Goal: Task Accomplishment & Management: Manage account settings

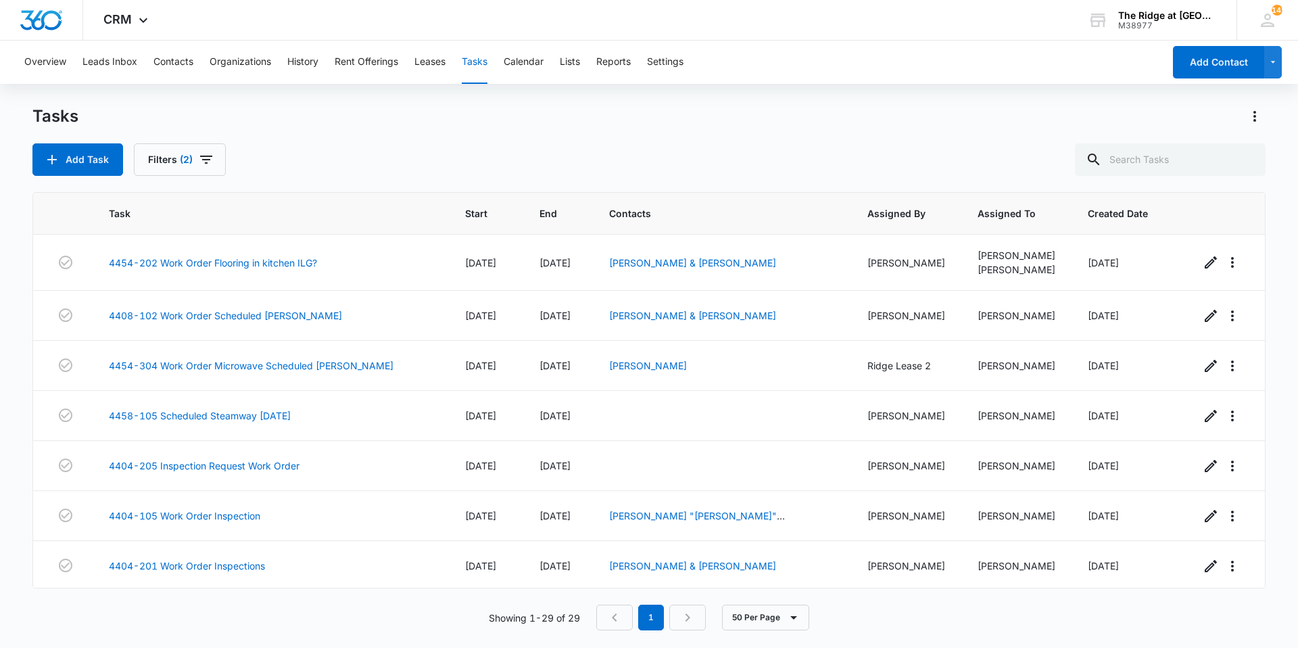
scroll to position [1036, 0]
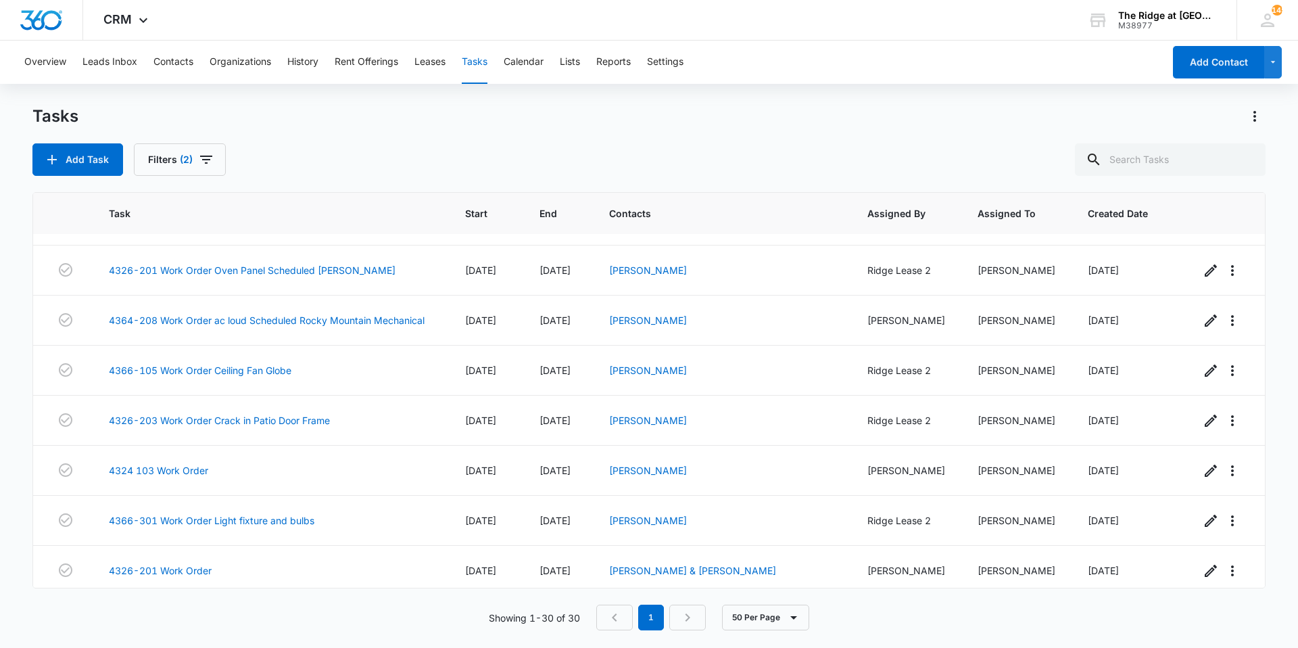
scroll to position [1153, 0]
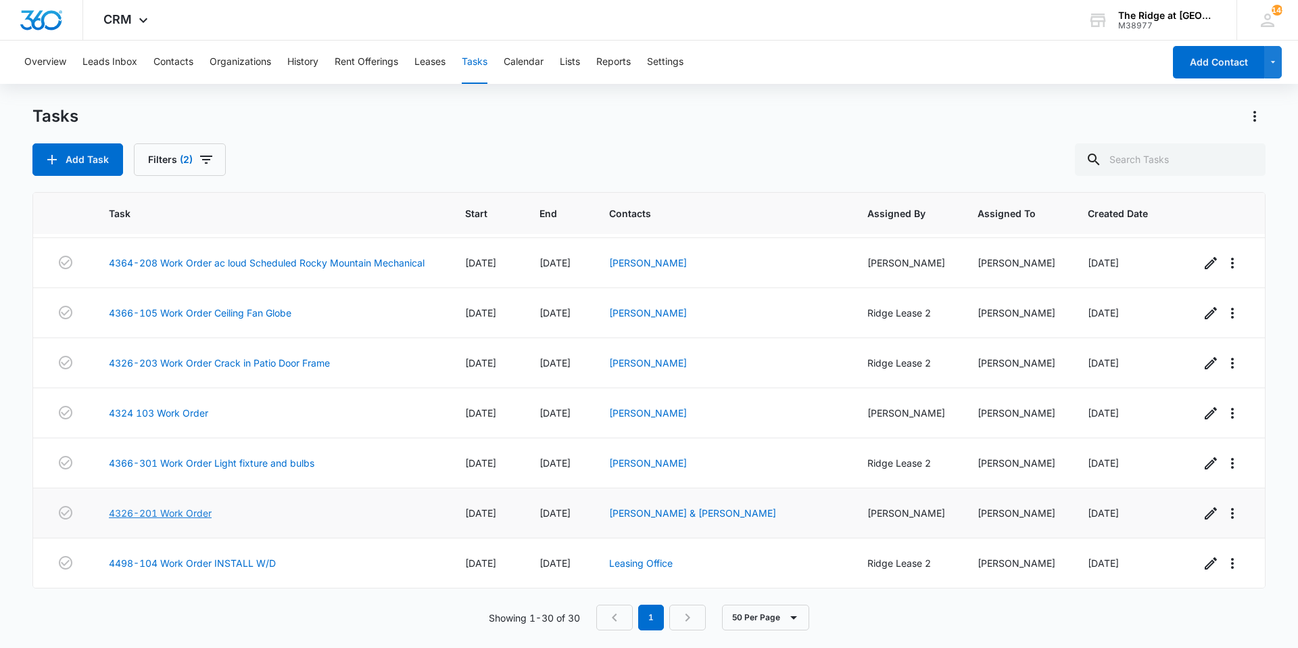
click at [143, 509] on link "4326-201 Work Order" at bounding box center [160, 513] width 103 height 14
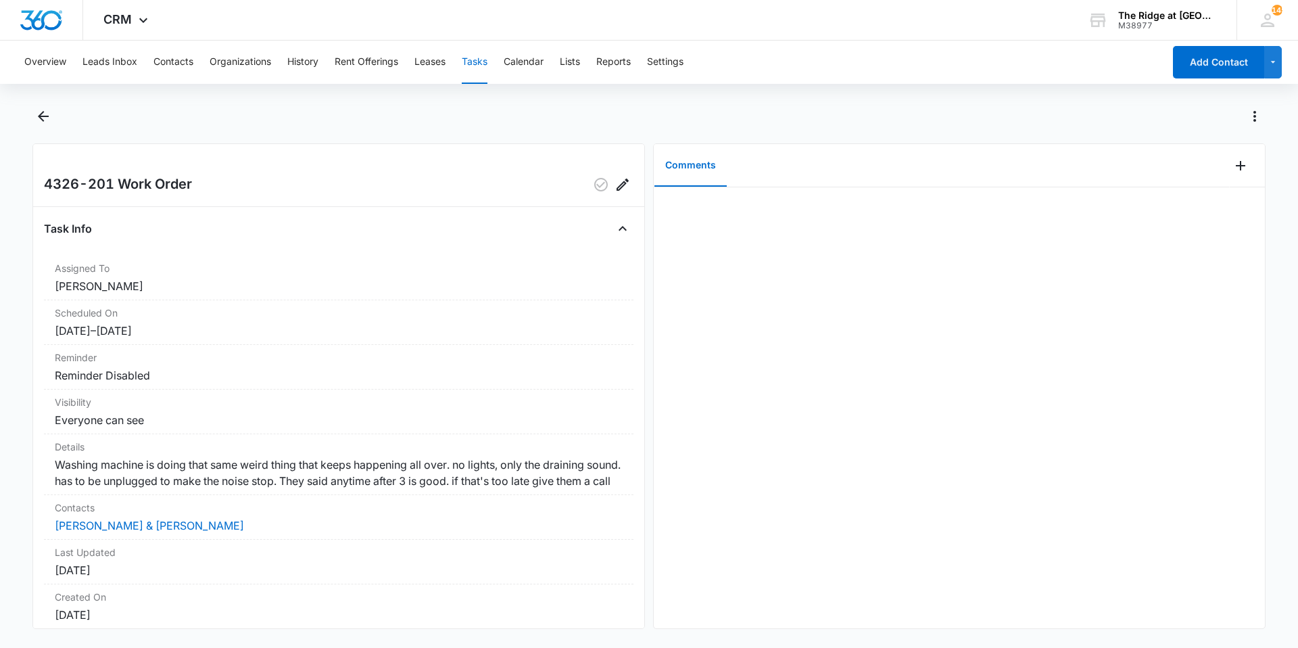
click at [667, 387] on div at bounding box center [959, 407] width 611 height 441
click at [663, 387] on div at bounding box center [959, 407] width 611 height 441
click at [679, 383] on div at bounding box center [959, 407] width 611 height 441
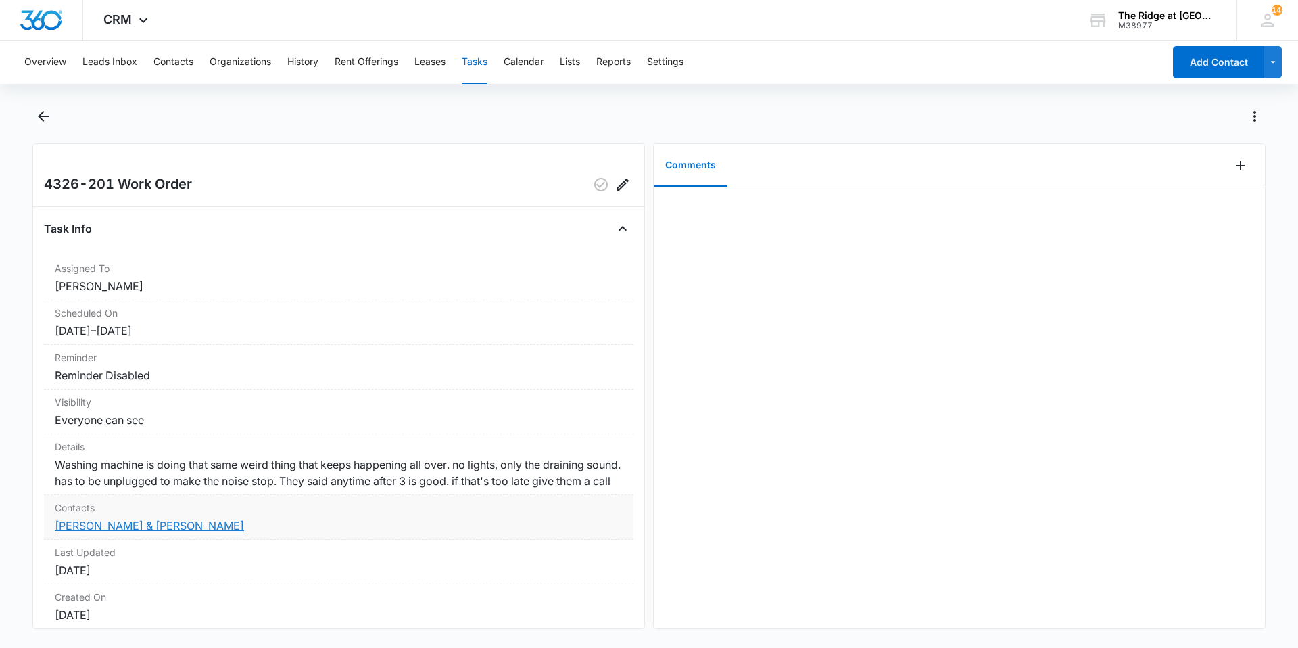
click at [162, 532] on link "[PERSON_NAME] & [PERSON_NAME]" at bounding box center [149, 526] width 189 height 14
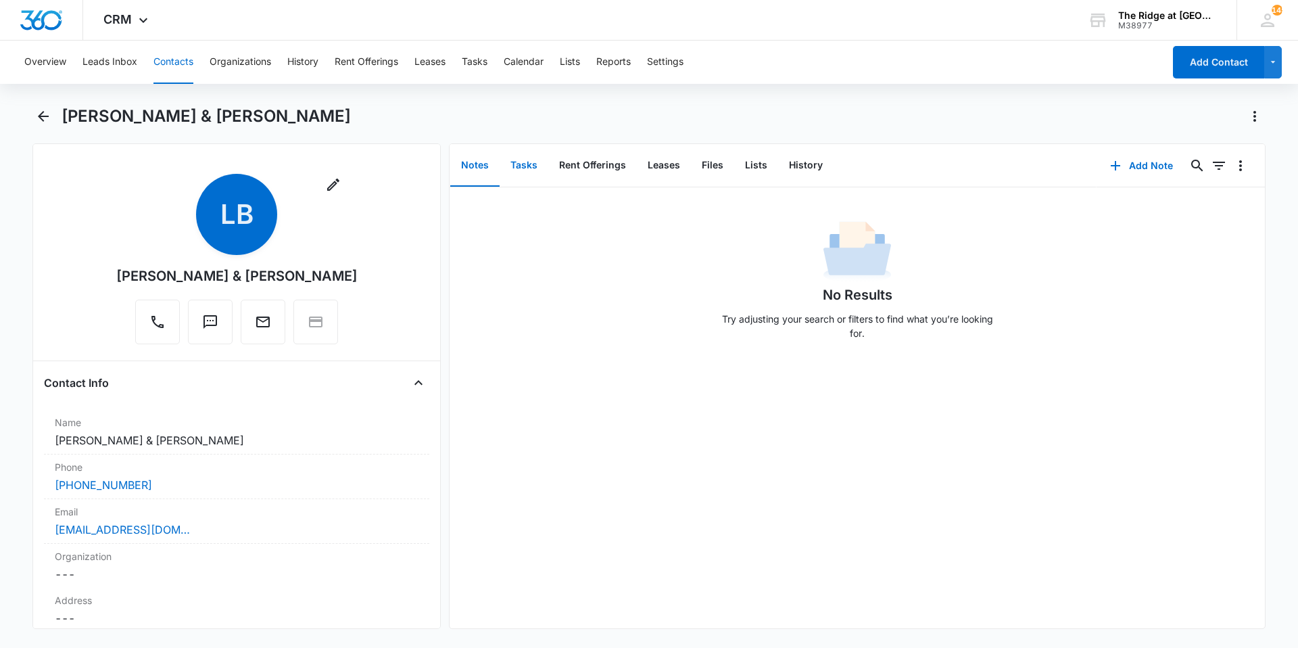
click at [509, 161] on button "Tasks" at bounding box center [524, 166] width 49 height 42
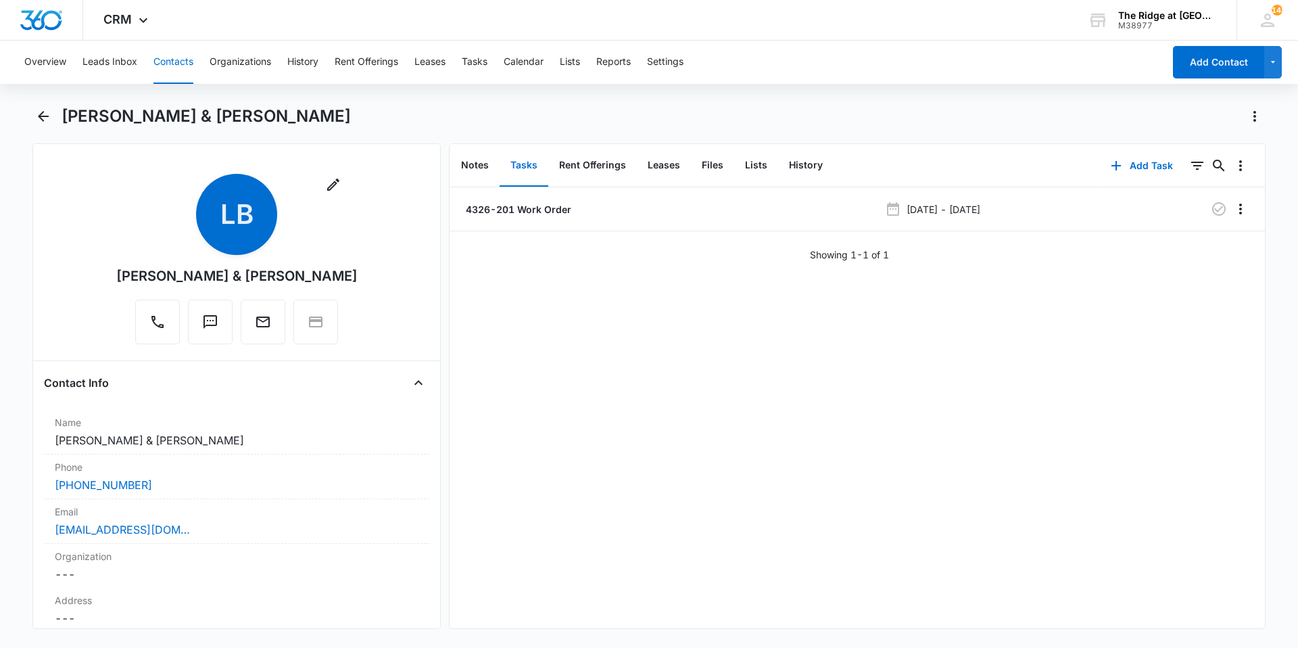
click at [528, 299] on div "4326-201 Work Order [DATE] - [DATE] Showing 1-1 of 1" at bounding box center [857, 407] width 815 height 441
click at [487, 337] on div "4326-201 Work Order [DATE] - [DATE] Showing 1-1 of 1" at bounding box center [857, 407] width 815 height 441
